Goal: Find specific page/section: Find specific page/section

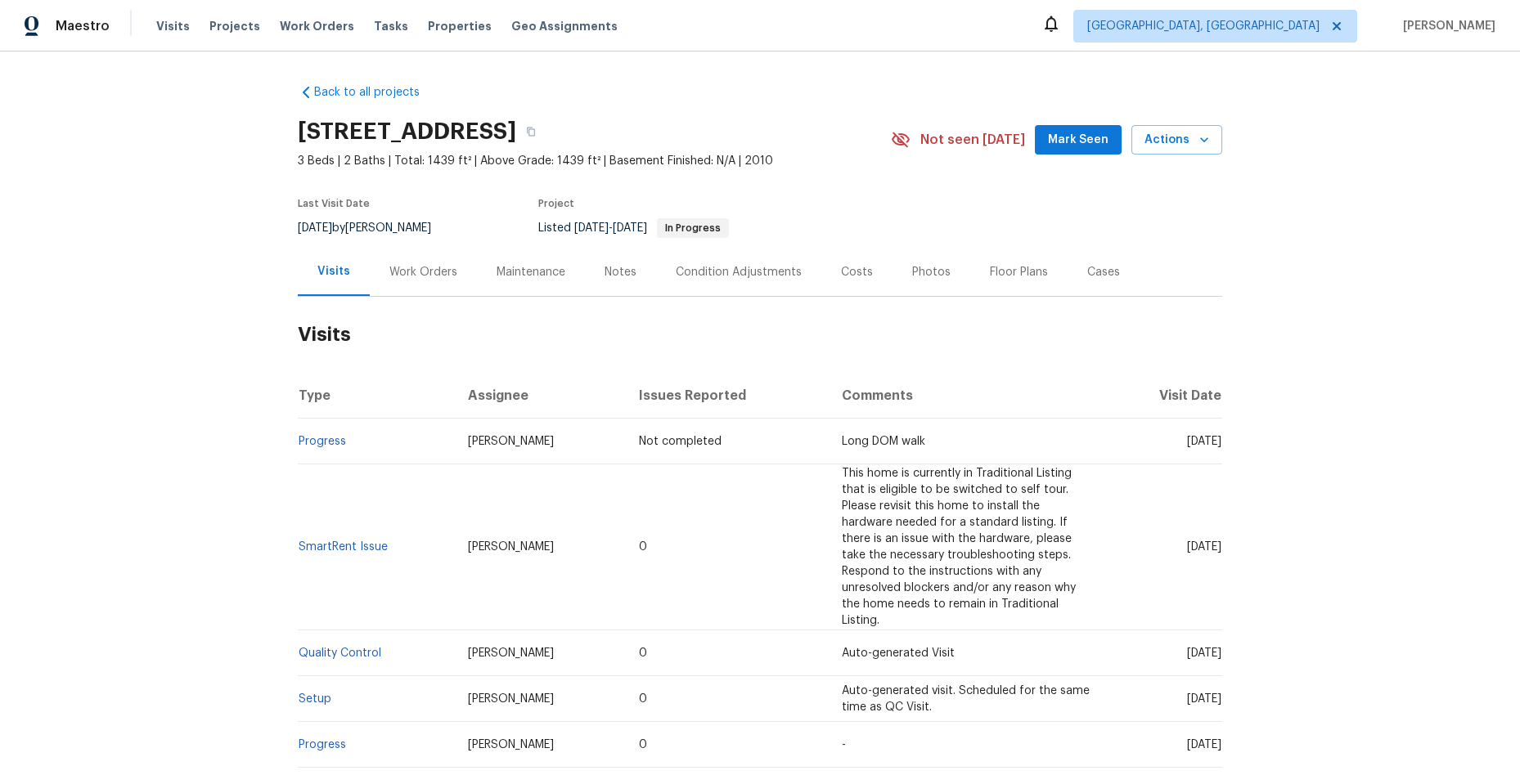
click at [410, 271] on div "Work Orders" at bounding box center [423, 272] width 68 height 16
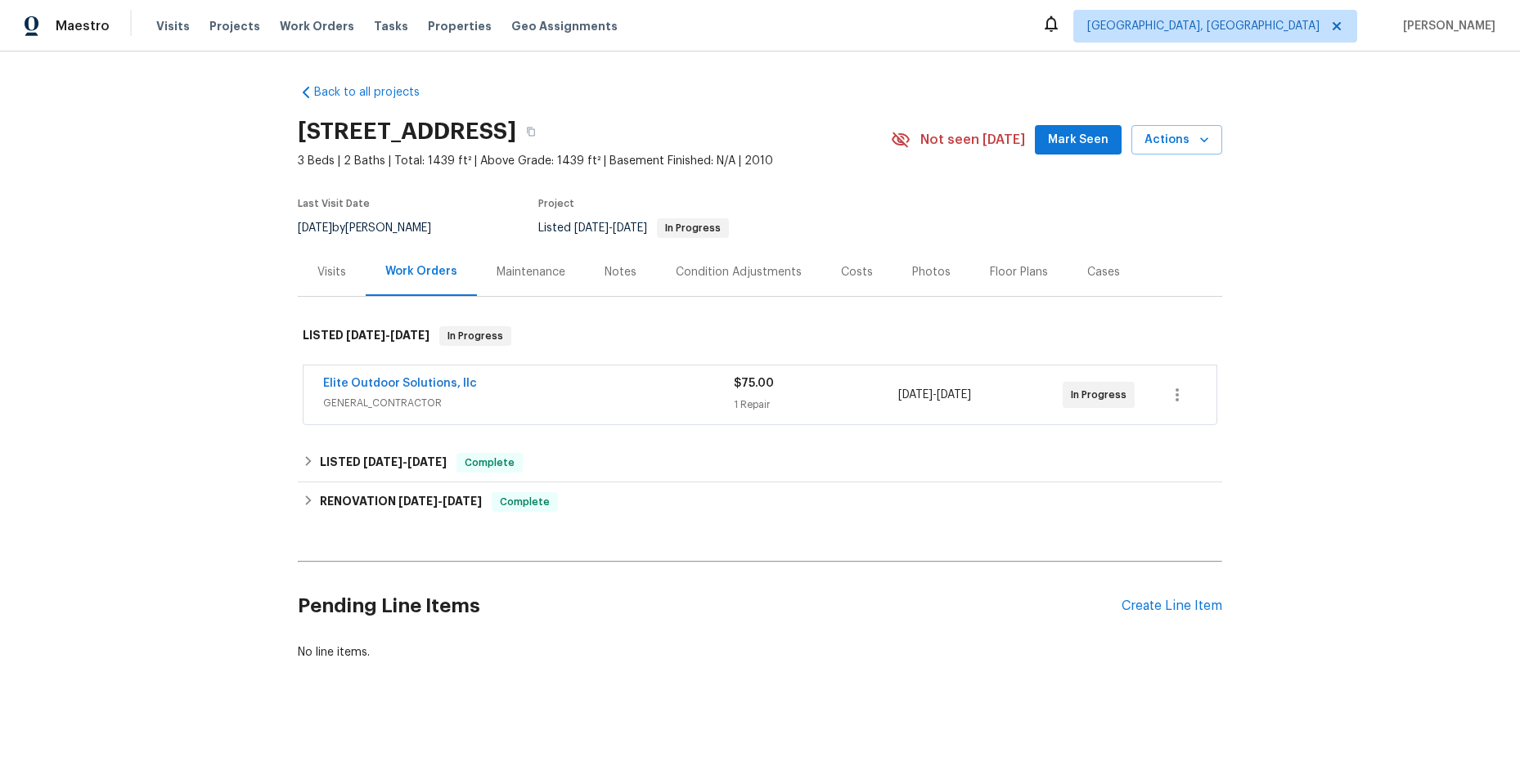
click at [576, 388] on div "Elite Outdoor Solutions, llc" at bounding box center [528, 385] width 411 height 19
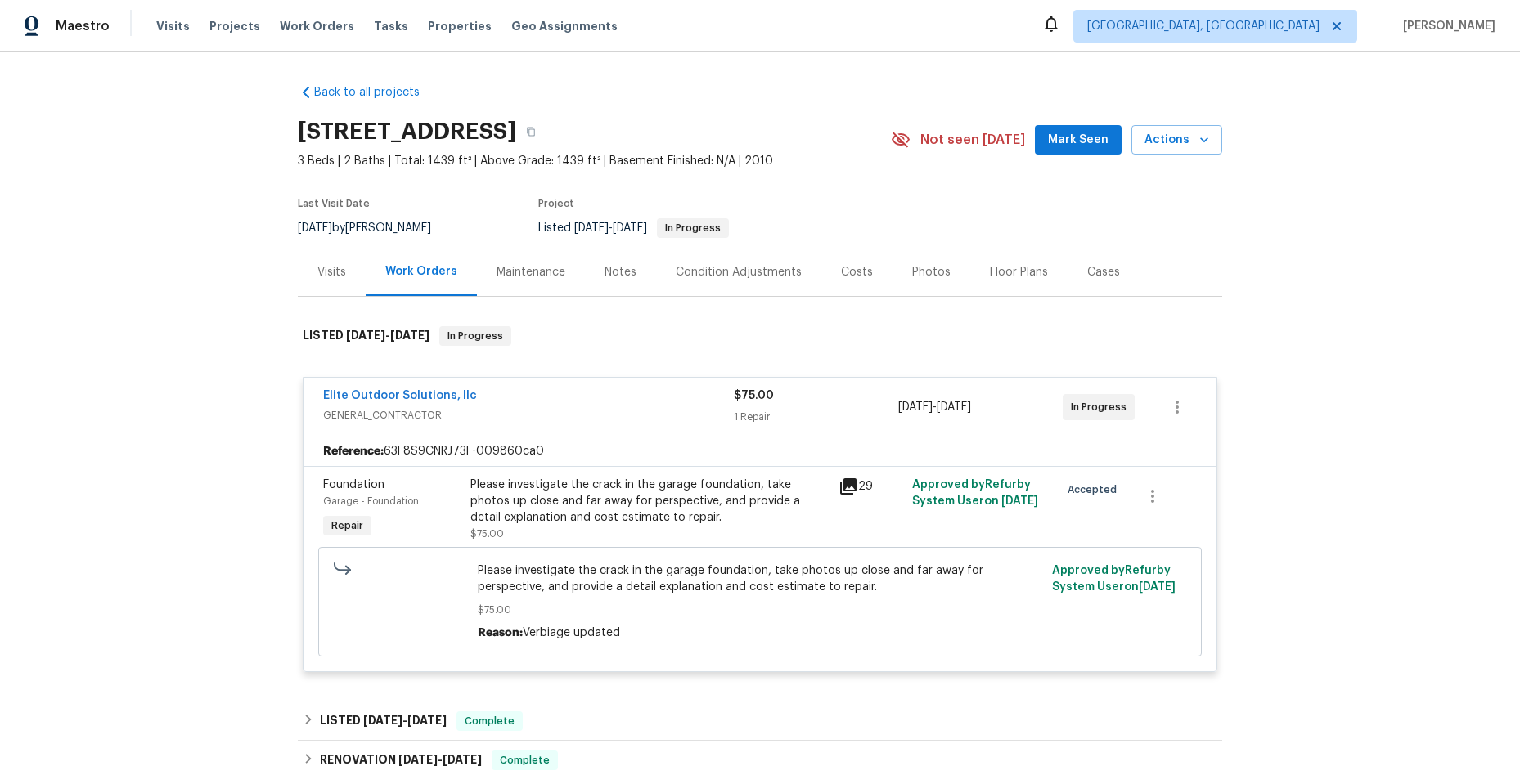
click at [851, 485] on icon at bounding box center [848, 486] width 19 height 19
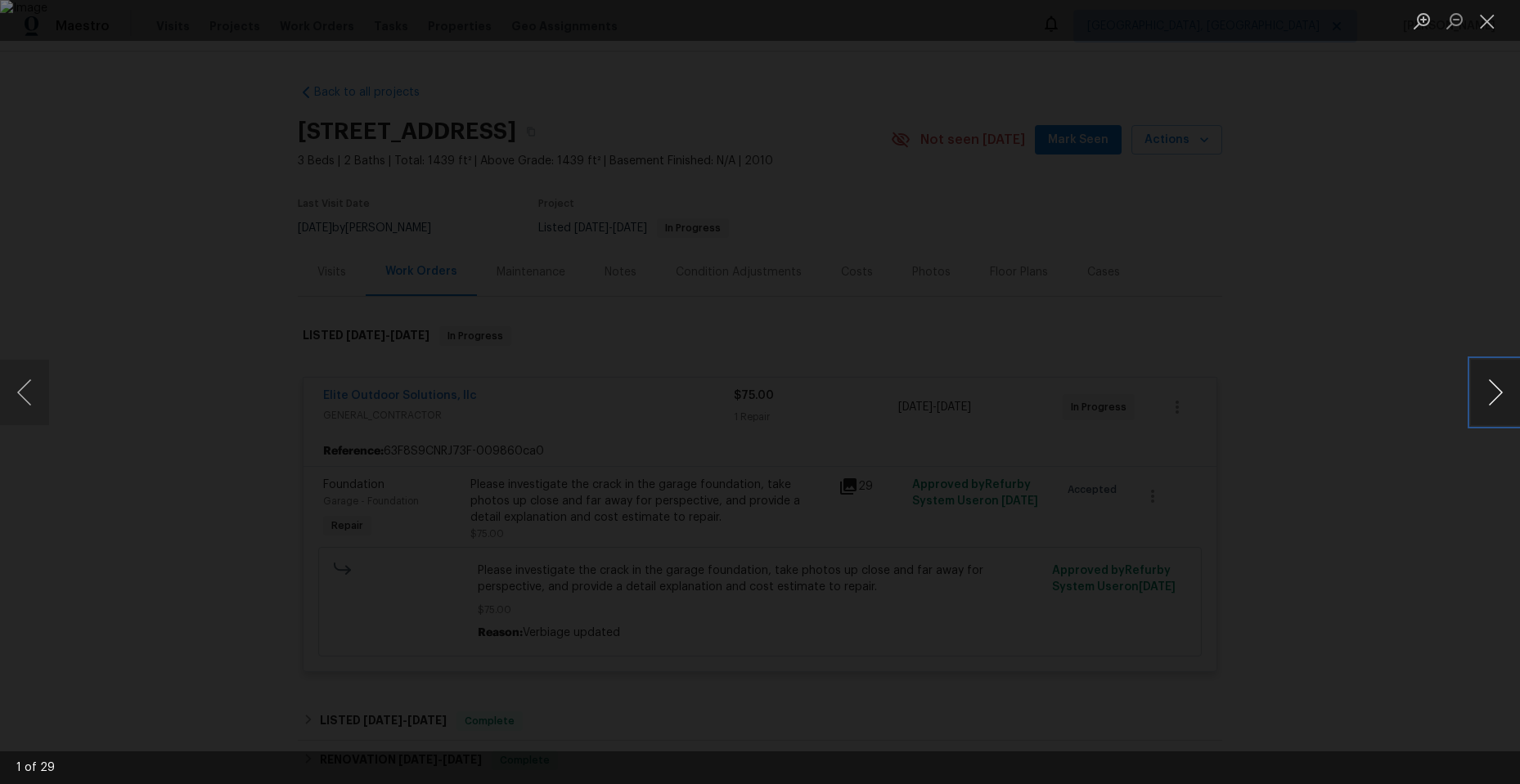
click at [1497, 387] on button "Next image" at bounding box center [1496, 392] width 50 height 65
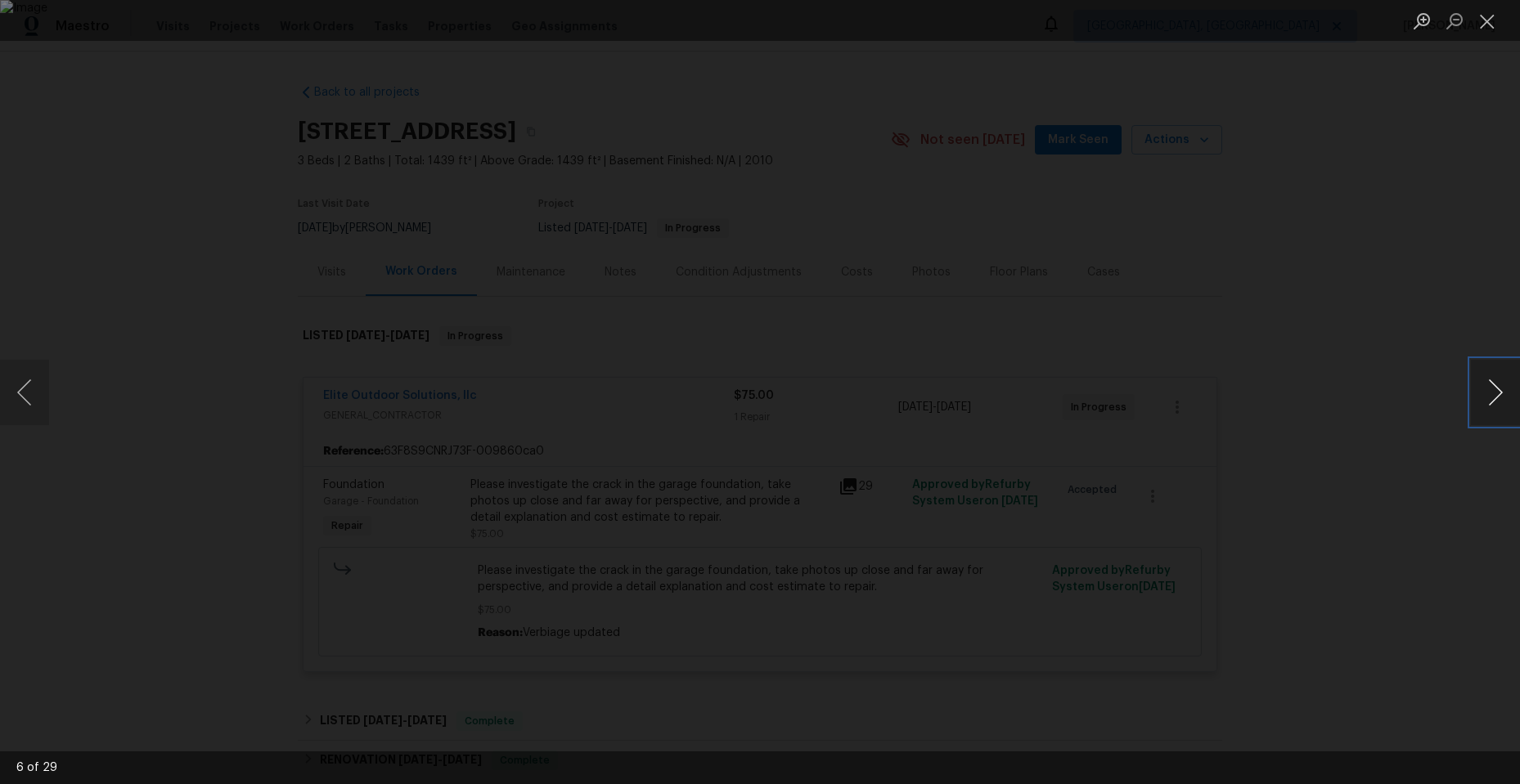
click at [1497, 387] on button "Next image" at bounding box center [1496, 392] width 50 height 65
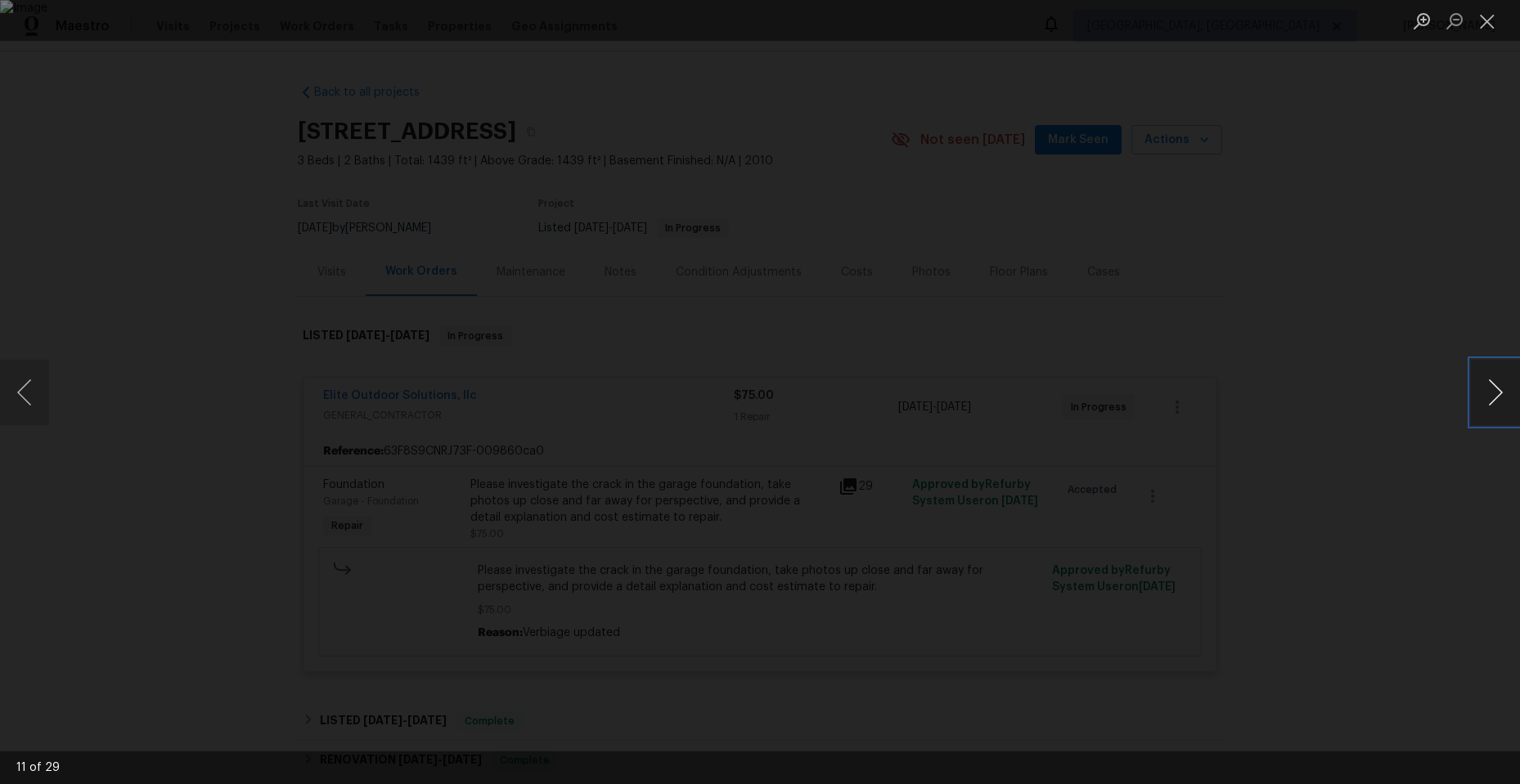
click at [1497, 387] on button "Next image" at bounding box center [1496, 392] width 50 height 65
click at [1489, 404] on button "Next image" at bounding box center [1496, 392] width 50 height 65
click at [1487, 18] on button "Close lightbox" at bounding box center [1488, 21] width 33 height 29
